Goal: Task Accomplishment & Management: Use online tool/utility

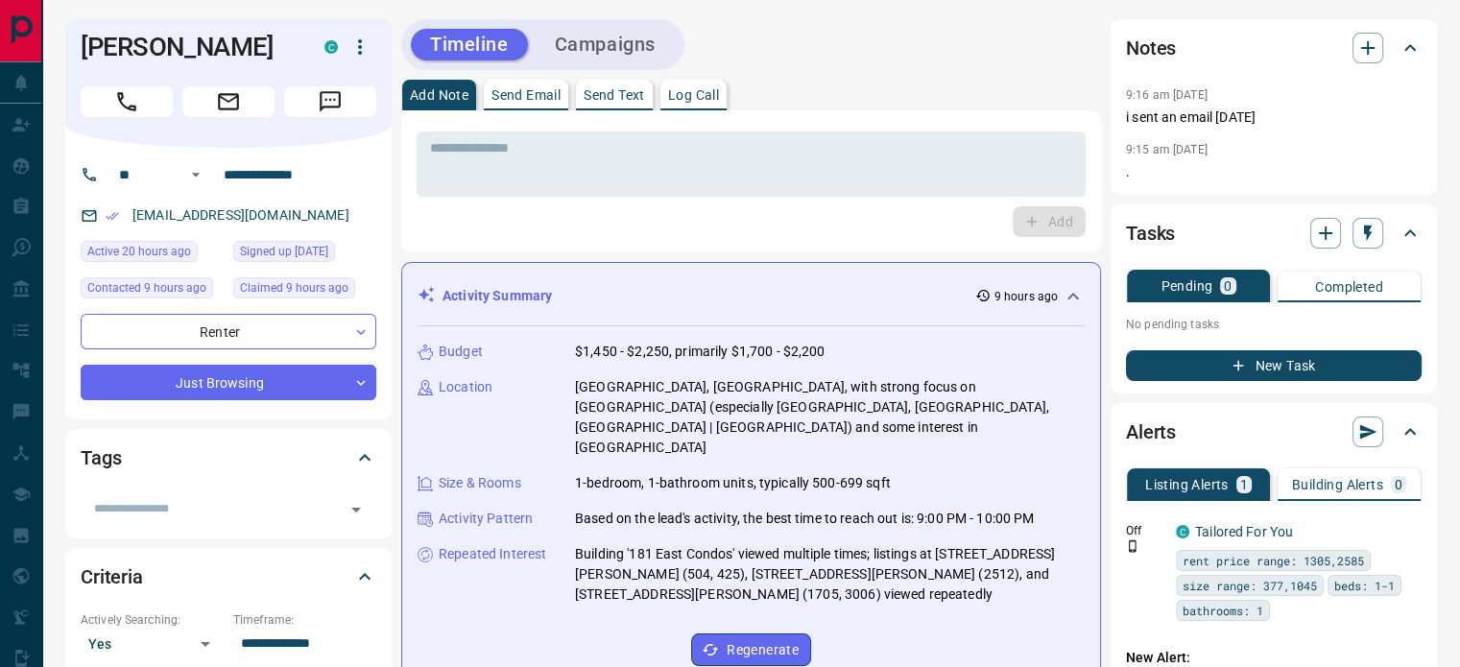
click at [683, 97] on p "Log Call" at bounding box center [693, 94] width 51 height 13
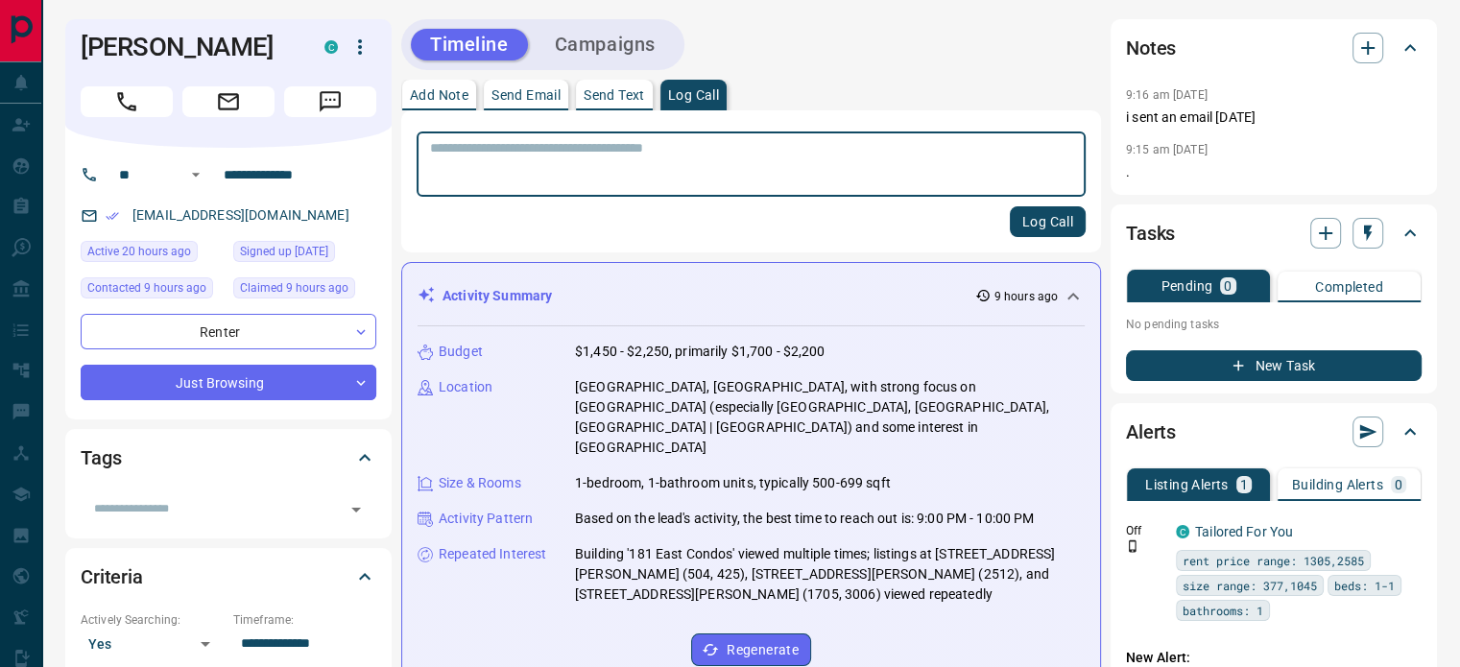
click at [679, 153] on textarea at bounding box center [751, 164] width 642 height 49
type textarea "**********"
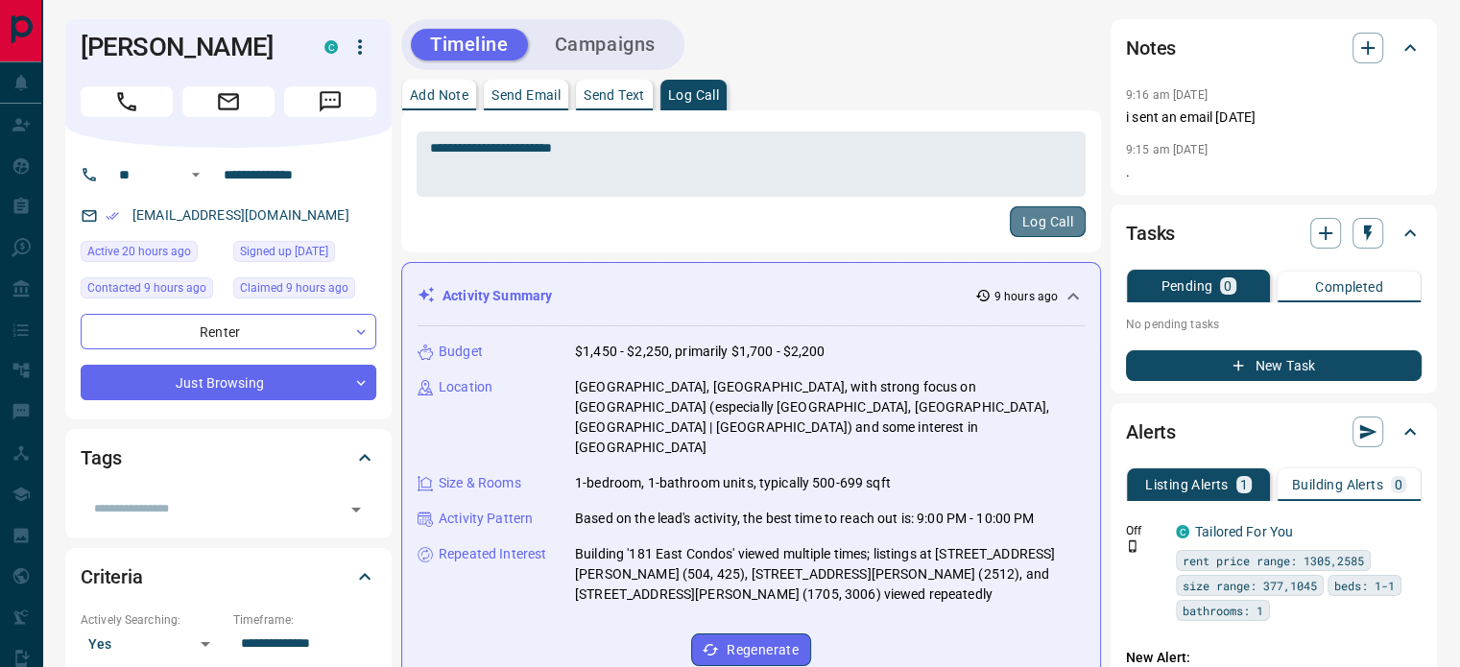
click at [1023, 218] on button "Log Call" at bounding box center [1048, 221] width 76 height 31
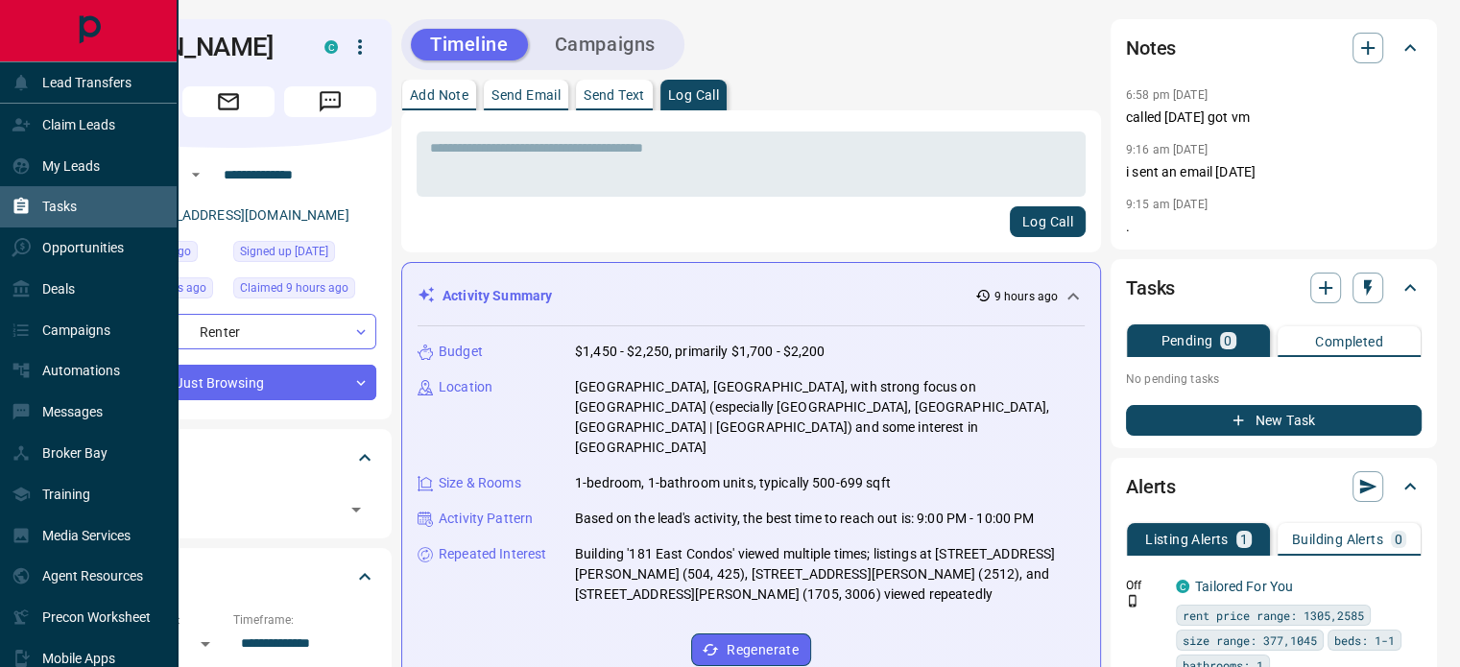
click at [58, 202] on p "Tasks" at bounding box center [59, 206] width 35 height 15
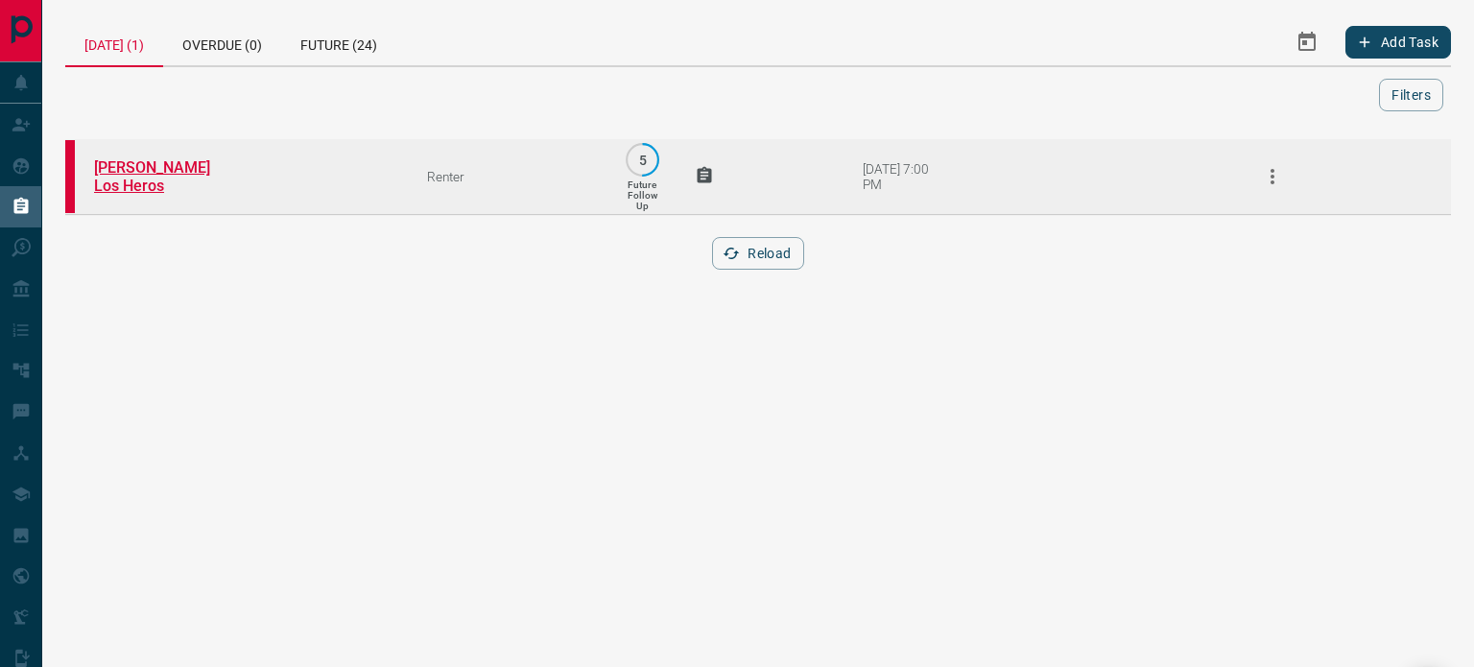
click at [188, 168] on link "[PERSON_NAME] Los Heros" at bounding box center [166, 176] width 144 height 36
